Goal: Information Seeking & Learning: Find specific fact

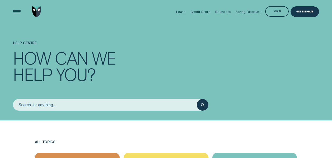
click at [59, 104] on input "search" at bounding box center [105, 105] width 184 height 12
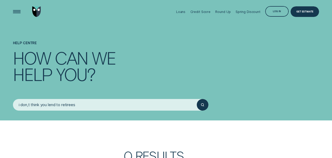
click at [197, 99] on button "submit" at bounding box center [203, 105] width 12 height 12
click at [202, 104] on icon "submit" at bounding box center [202, 104] width 3 height 3
drag, startPoint x: 78, startPoint y: 106, endPoint x: 10, endPoint y: 101, distance: 68.3
click at [13, 100] on input "i don,t think you lend to retirees" at bounding box center [105, 105] width 184 height 12
type input "Do you lend to retirees"
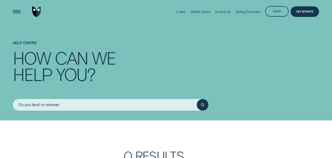
click at [197, 99] on button "submit" at bounding box center [203, 105] width 12 height 12
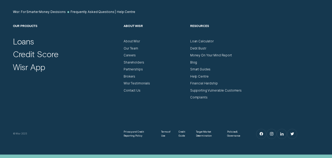
scroll to position [344, 0]
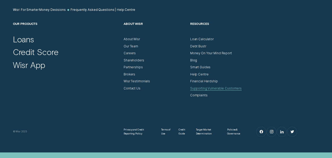
click at [216, 88] on div "Supporting Vulnerable Customers" at bounding box center [216, 88] width 52 height 4
